Goal: Information Seeking & Learning: Learn about a topic

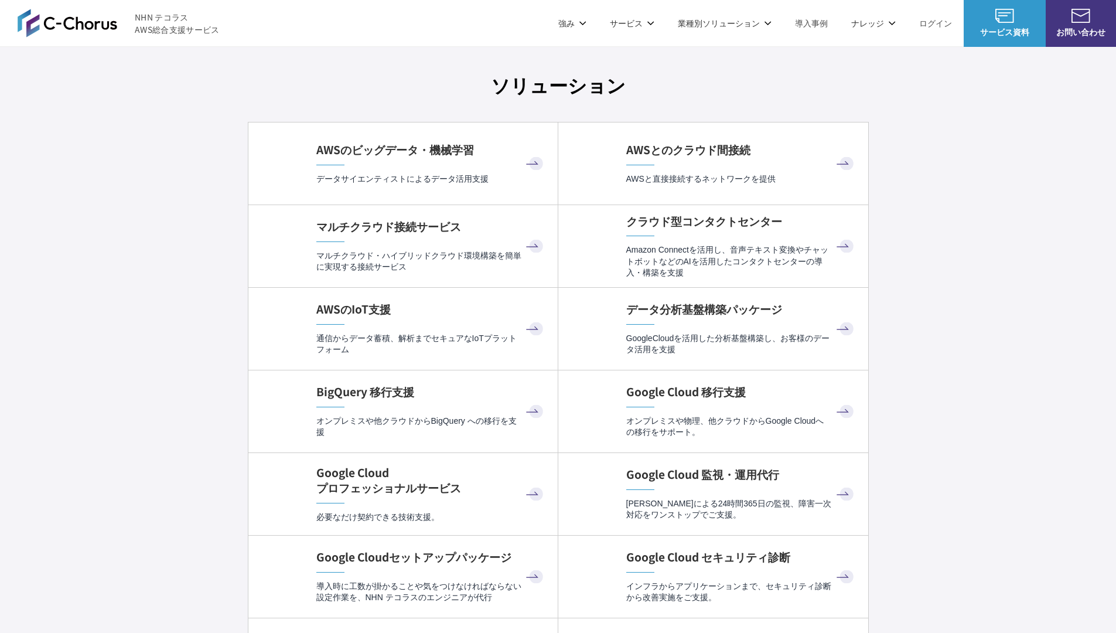
scroll to position [3419, 0]
